Goal: Task Accomplishment & Management: Manage account settings

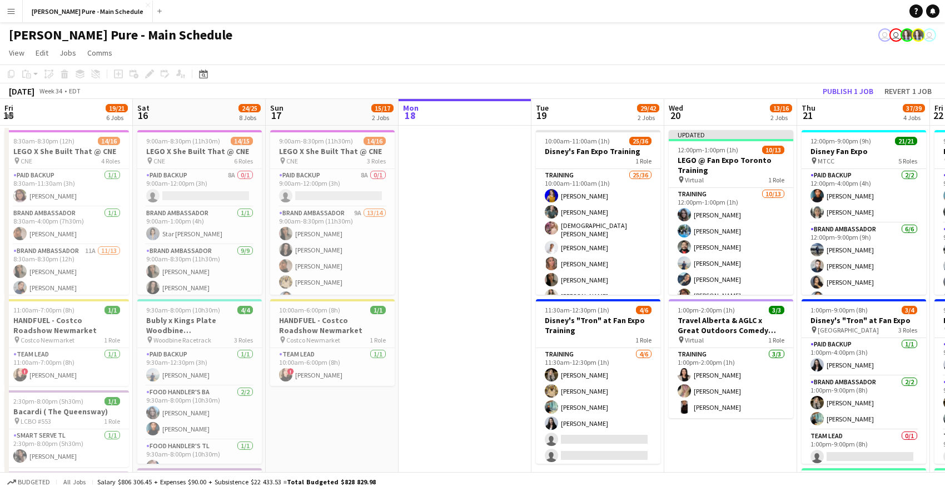
scroll to position [321, 0]
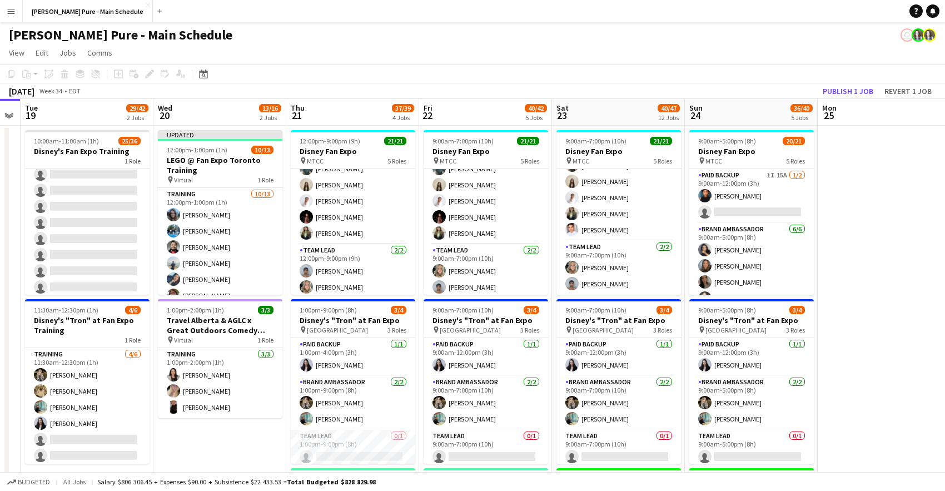
click at [664, 56] on app-page-menu "View Day view expanded Day view collapsed Month view Date picker Jump to [DATE]…" at bounding box center [472, 53] width 945 height 21
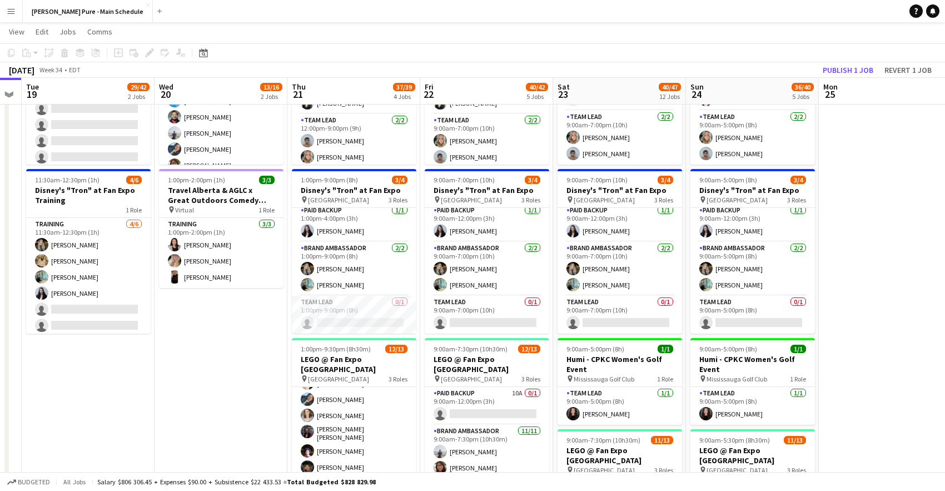
scroll to position [0, 0]
click at [711, 271] on app-user-avatar at bounding box center [706, 268] width 13 height 13
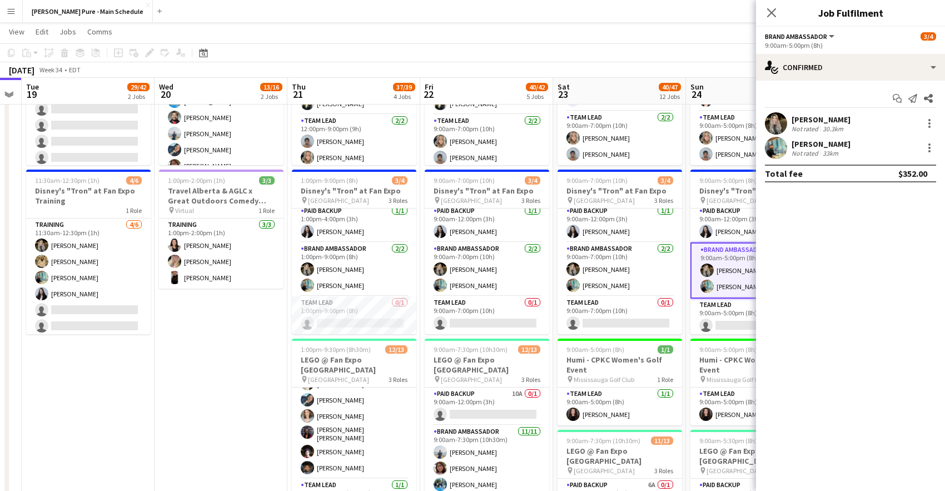
click at [782, 122] on app-user-avatar at bounding box center [776, 123] width 22 height 22
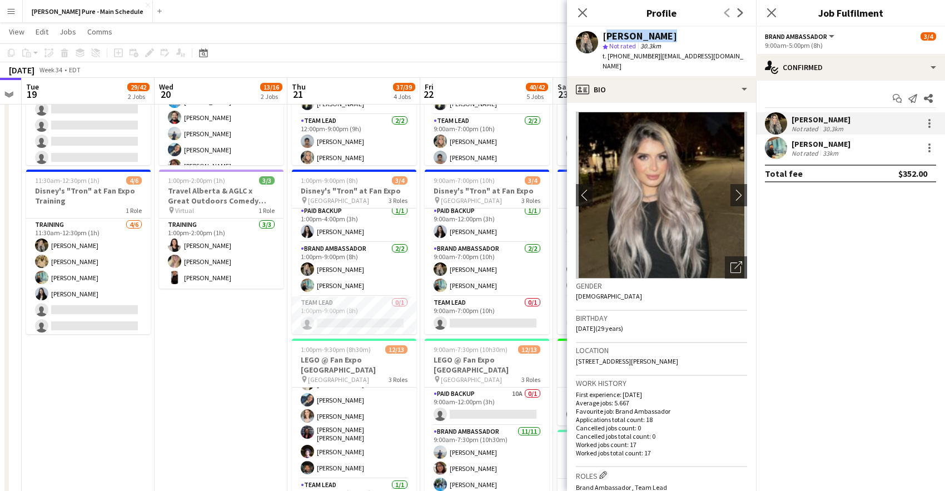
drag, startPoint x: 662, startPoint y: 36, endPoint x: 605, endPoint y: 36, distance: 57.3
click at [605, 36] on div "[PERSON_NAME]" at bounding box center [675, 36] width 145 height 10
copy div "[PERSON_NAME]"
click at [584, 9] on icon at bounding box center [582, 12] width 11 height 11
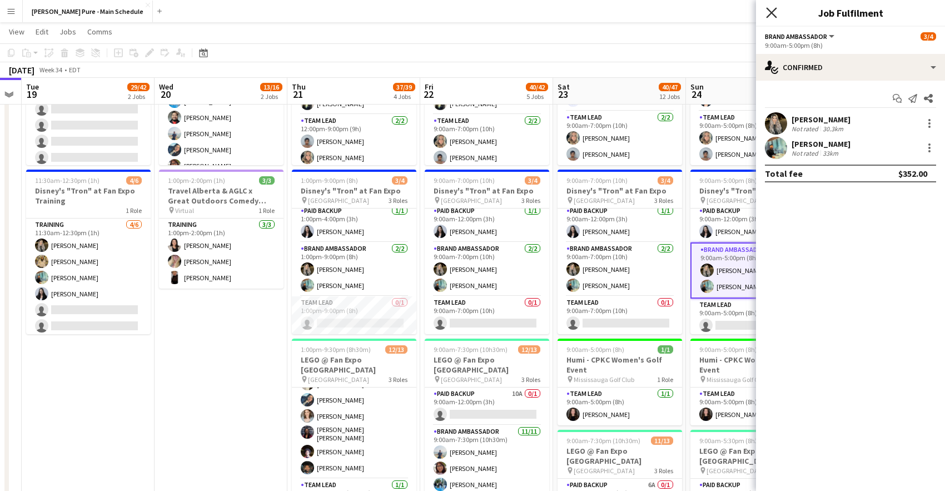
click at [776, 16] on icon "Close pop-in" at bounding box center [771, 12] width 11 height 11
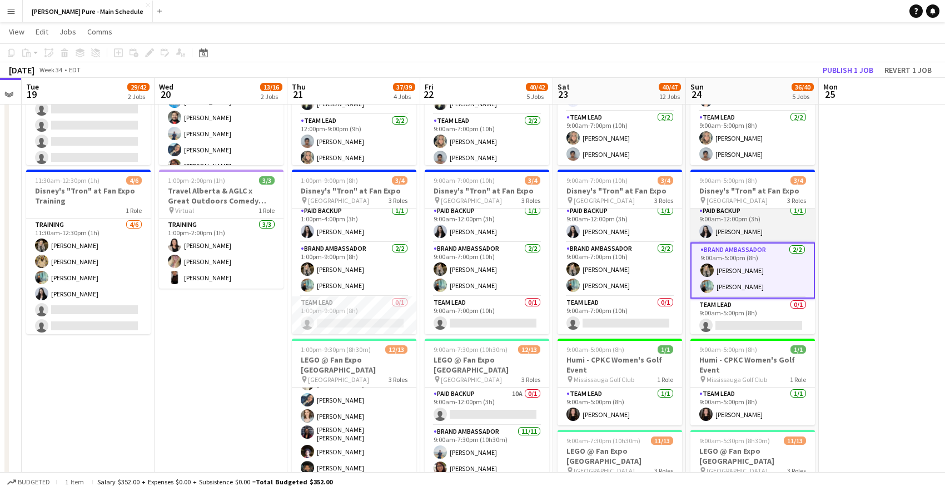
click at [710, 232] on app-user-avatar at bounding box center [706, 231] width 13 height 13
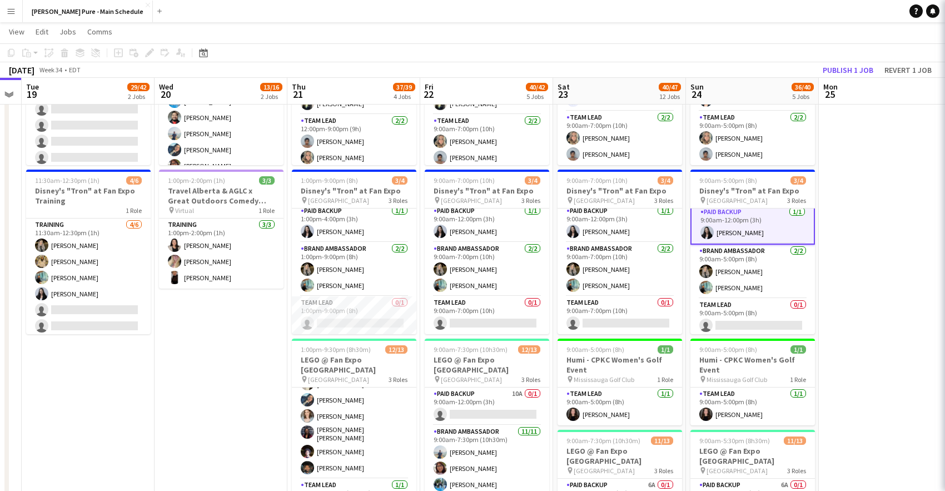
scroll to position [5, 0]
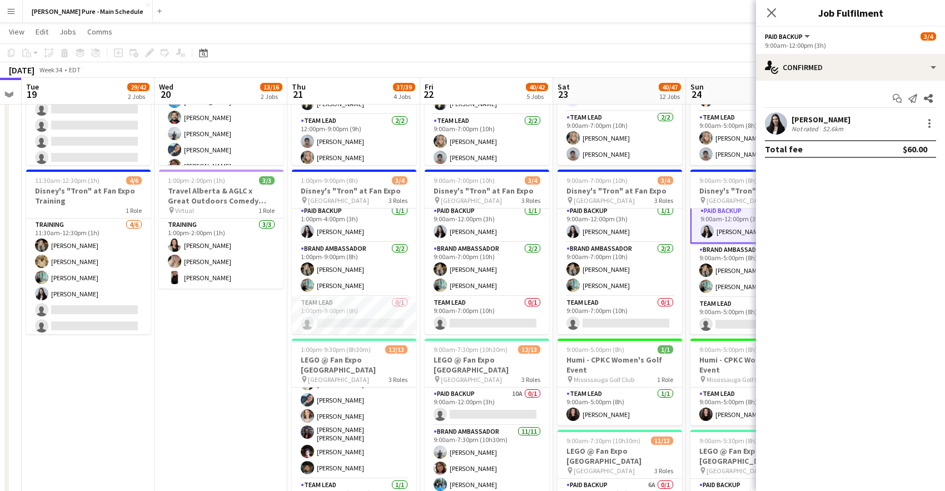
click at [782, 126] on app-user-avatar at bounding box center [776, 123] width 22 height 22
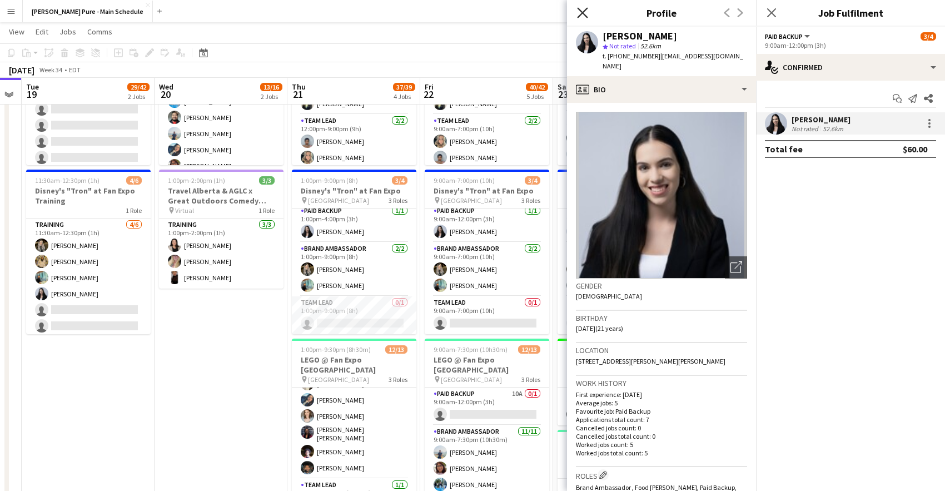
click at [583, 16] on icon "Close pop-in" at bounding box center [582, 12] width 11 height 11
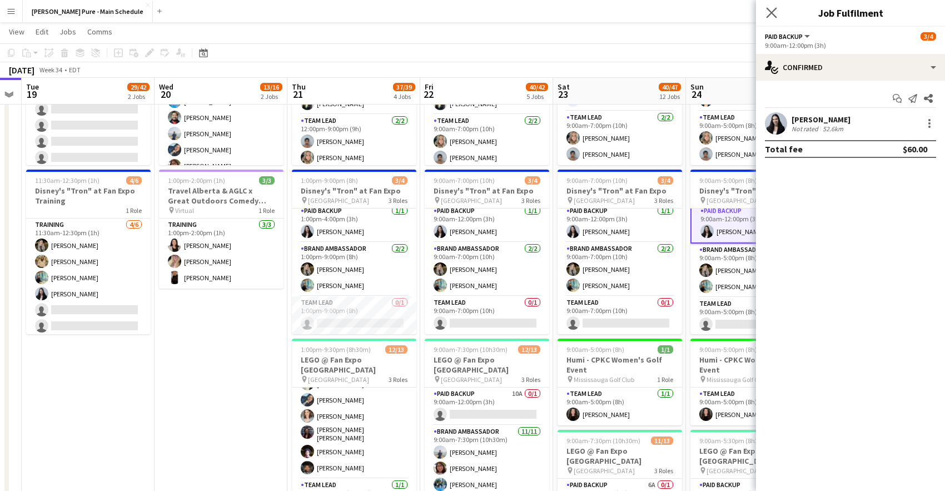
click at [765, 17] on app-icon "Close pop-in" at bounding box center [772, 13] width 16 height 16
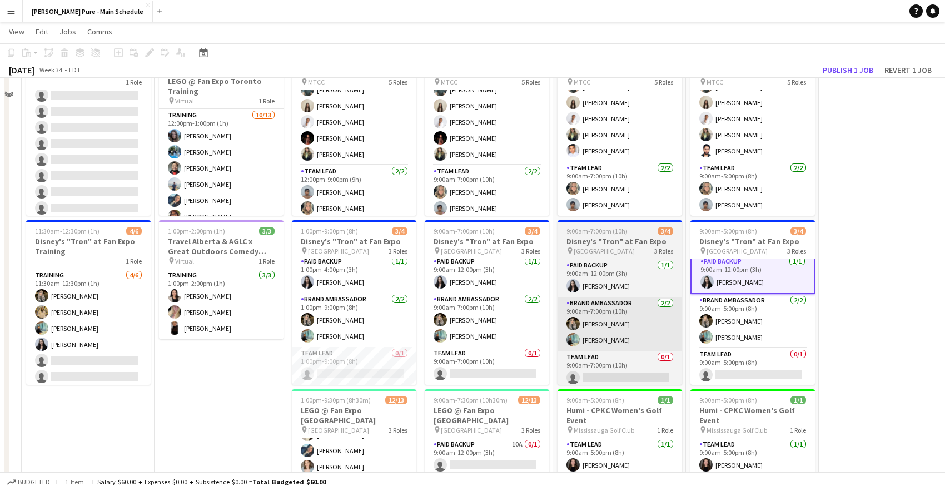
scroll to position [0, 0]
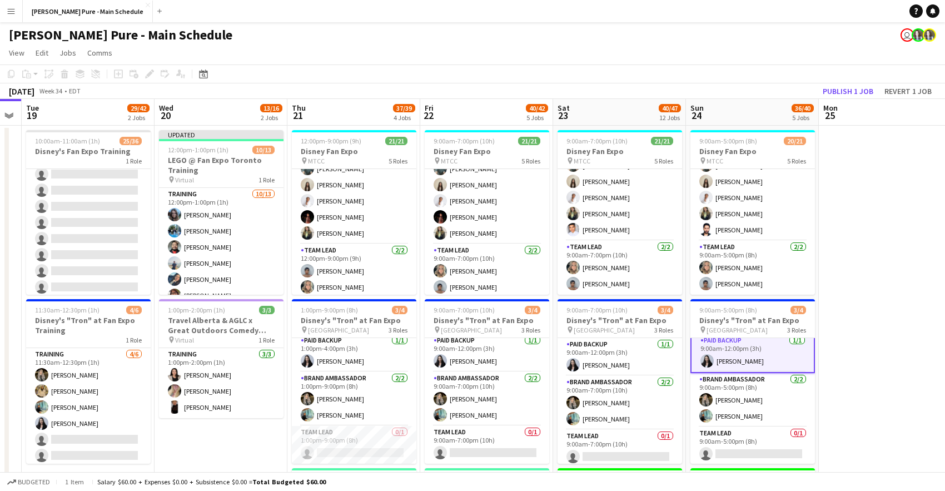
click at [676, 31] on div "[PERSON_NAME] Pure - Main Schedule user" at bounding box center [472, 32] width 945 height 21
